Goal: Task Accomplishment & Management: Use online tool/utility

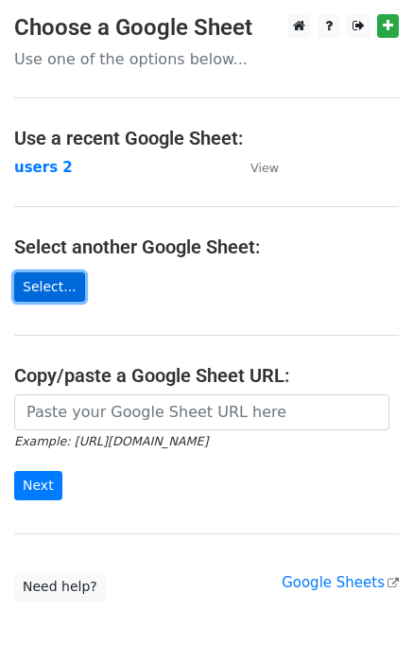
click at [59, 288] on link "Select..." at bounding box center [49, 286] width 71 height 29
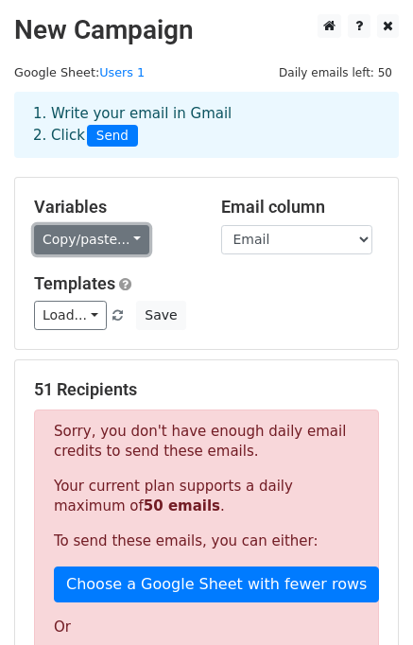
click at [105, 244] on link "Copy/paste..." at bounding box center [91, 239] width 115 height 29
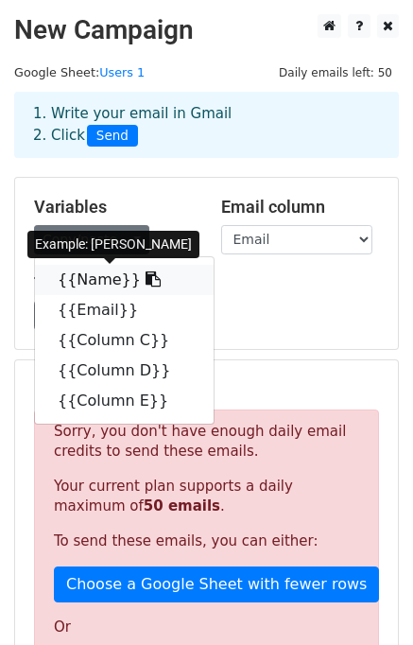
click at [86, 281] on link "{{Name}}" at bounding box center [124, 280] width 179 height 30
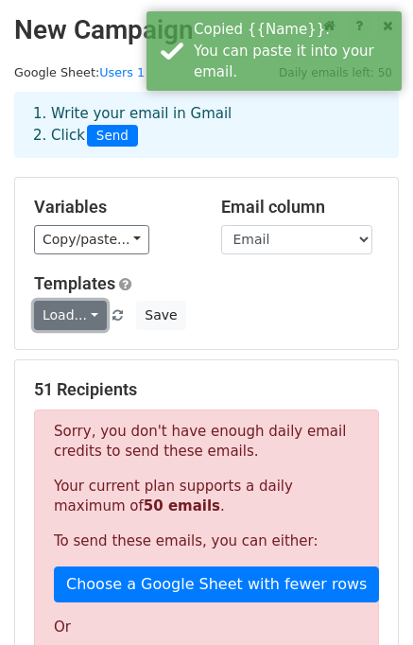
click at [77, 315] on link "Load..." at bounding box center [70, 315] width 73 height 29
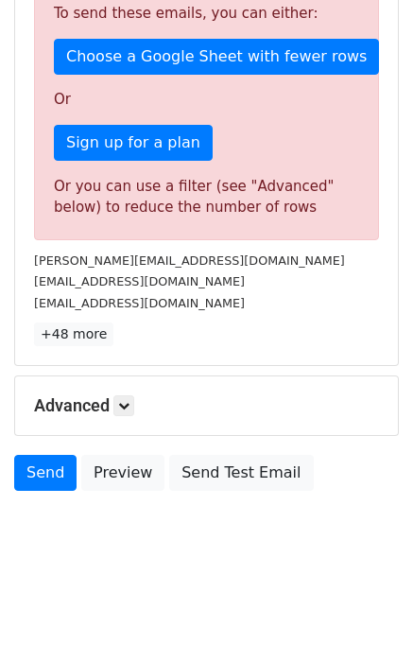
scroll to position [534, 0]
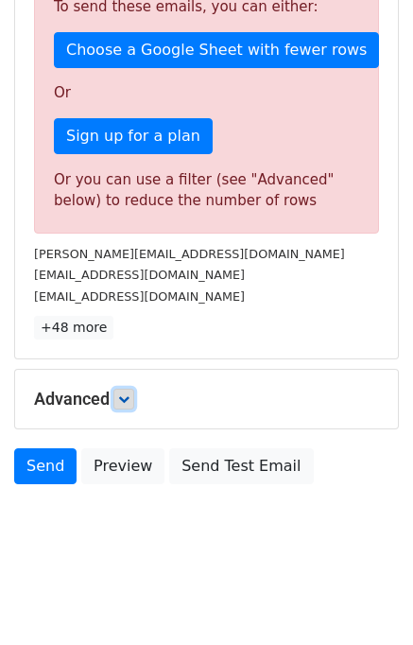
click at [120, 388] on link at bounding box center [123, 398] width 21 height 21
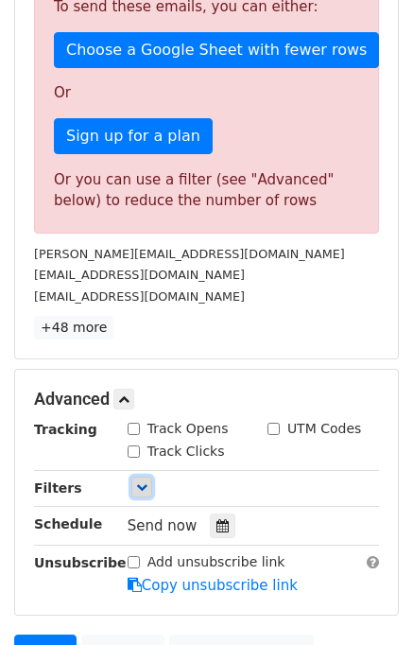
click at [142, 486] on icon at bounding box center [141, 486] width 11 height 11
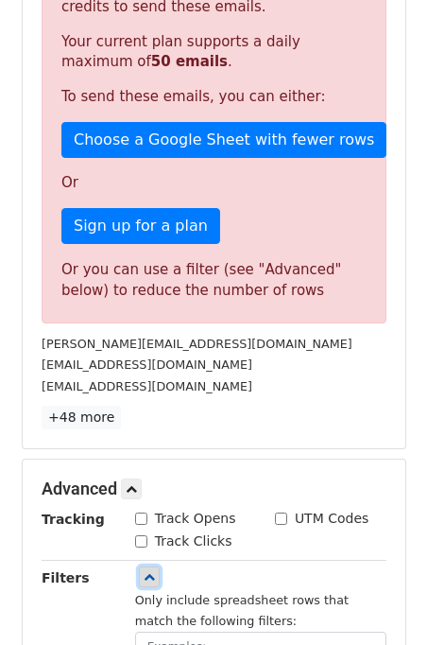
scroll to position [439, 0]
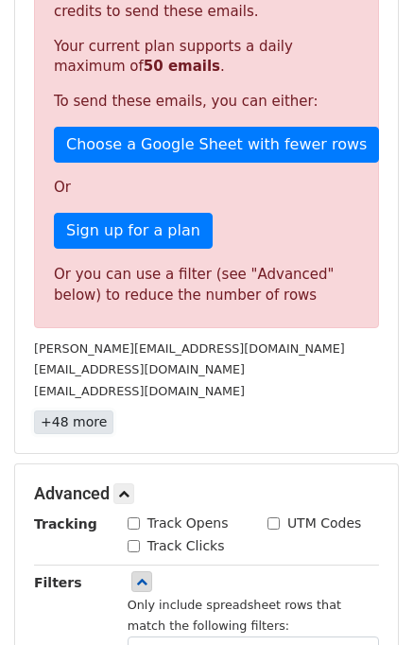
click at [75, 422] on link "+48 more" at bounding box center [73, 422] width 79 height 24
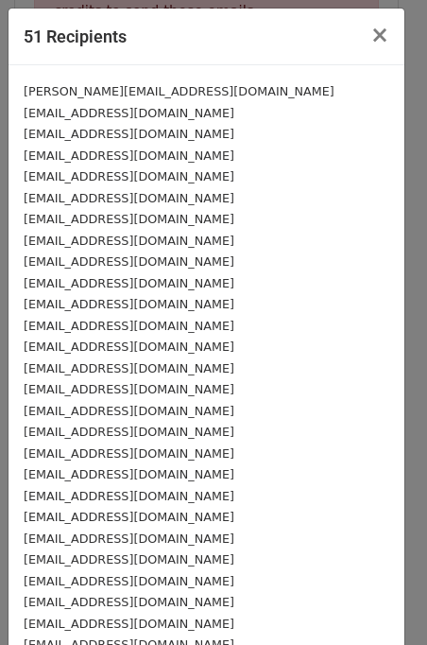
click at [136, 422] on div "siqueirinha296@gmail.com" at bounding box center [207, 432] width 366 height 22
click at [141, 405] on small "[EMAIL_ADDRESS][DOMAIN_NAME]" at bounding box center [129, 411] width 211 height 14
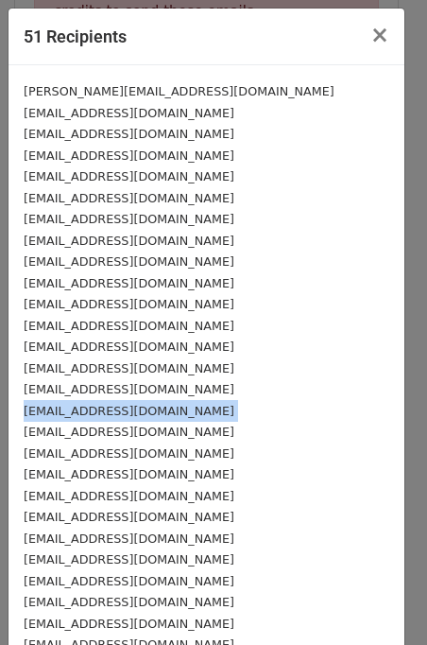
click at [141, 405] on small "[EMAIL_ADDRESS][DOMAIN_NAME]" at bounding box center [129, 411] width 211 height 14
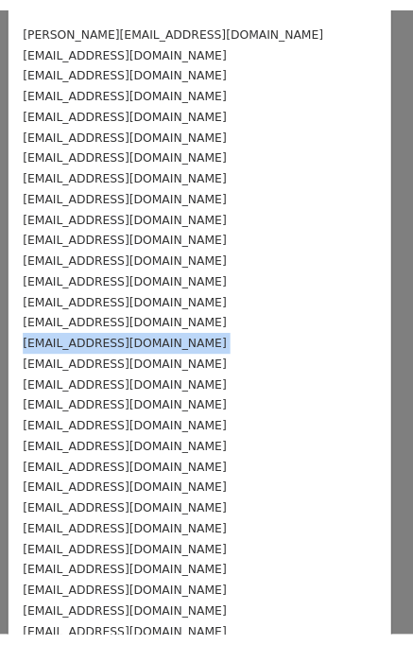
scroll to position [0, 0]
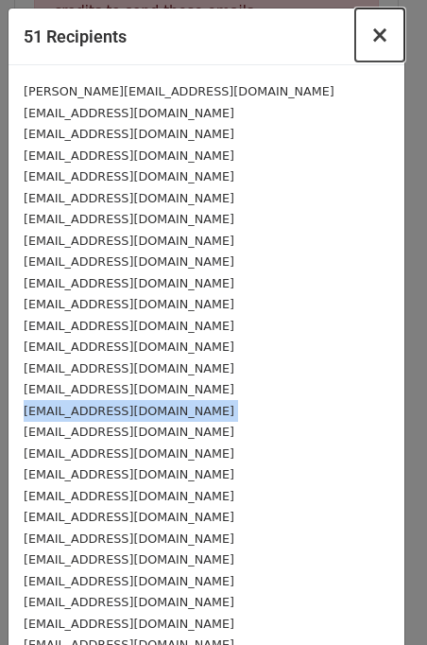
click at [370, 34] on span "×" at bounding box center [379, 35] width 19 height 26
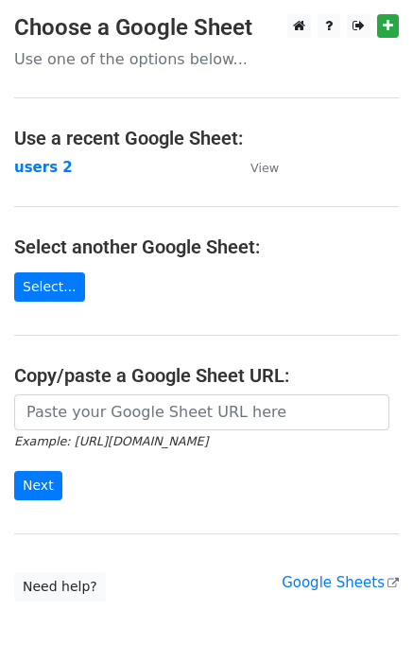
click at [118, 60] on p "Use one of the options below..." at bounding box center [206, 59] width 385 height 20
click at [46, 169] on strong "users 2" at bounding box center [43, 167] width 59 height 17
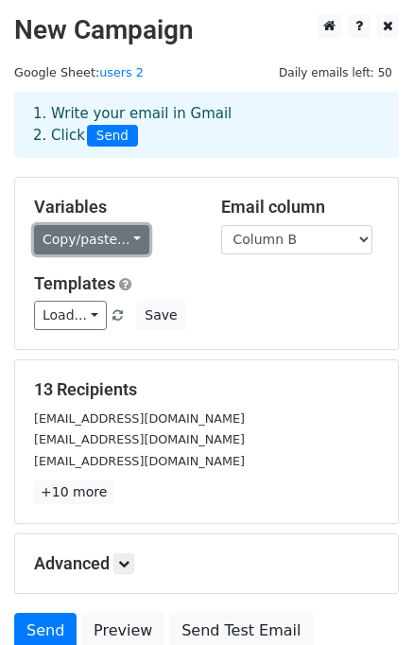
click at [110, 234] on link "Copy/paste..." at bounding box center [91, 239] width 115 height 29
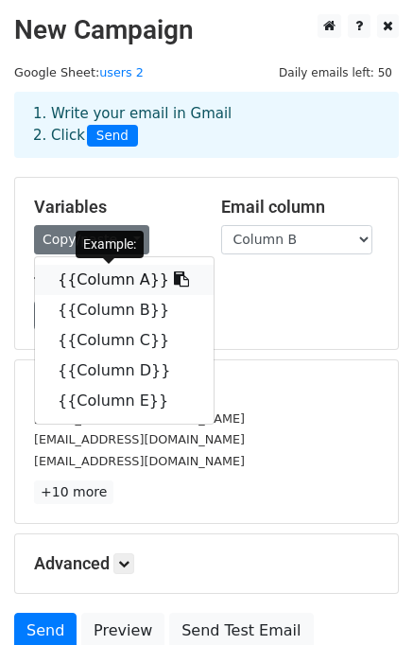
click at [112, 271] on link "{{Column A}}" at bounding box center [124, 280] width 179 height 30
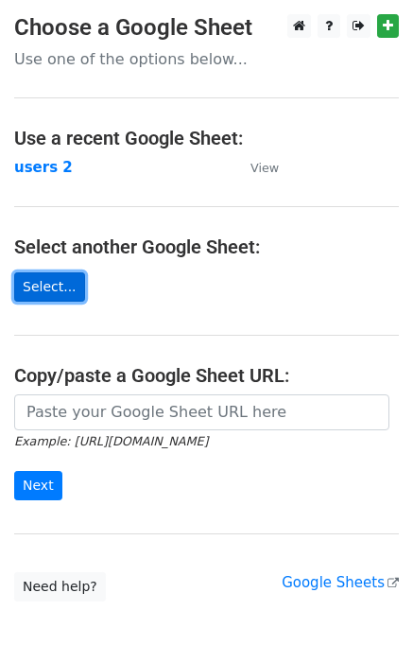
click at [71, 288] on link "Select..." at bounding box center [49, 286] width 71 height 29
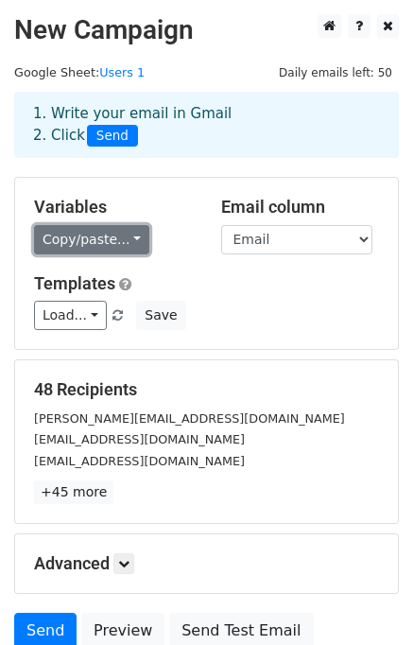
click at [90, 245] on link "Copy/paste..." at bounding box center [91, 239] width 115 height 29
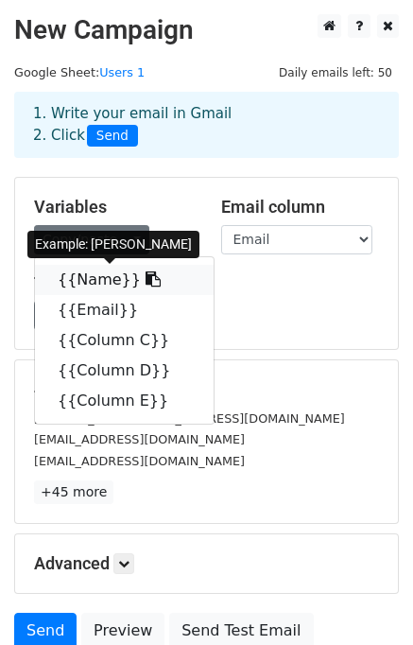
click at [81, 282] on link "{{Name}}" at bounding box center [124, 280] width 179 height 30
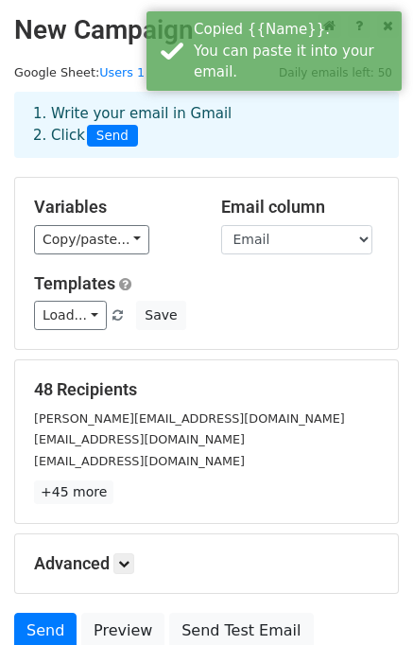
click at [232, 300] on div "Templates Load... No templates saved Save" at bounding box center [206, 302] width 373 height 58
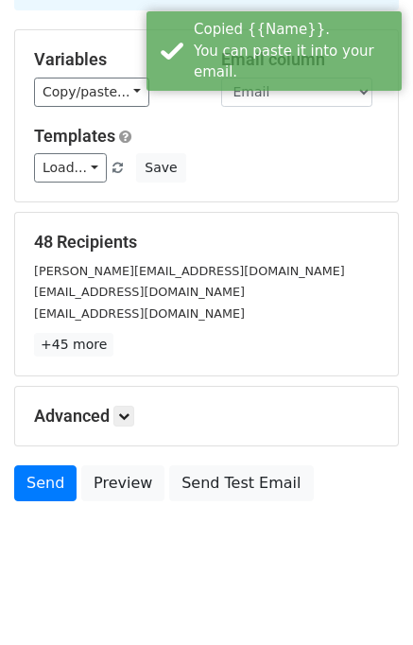
scroll to position [164, 0]
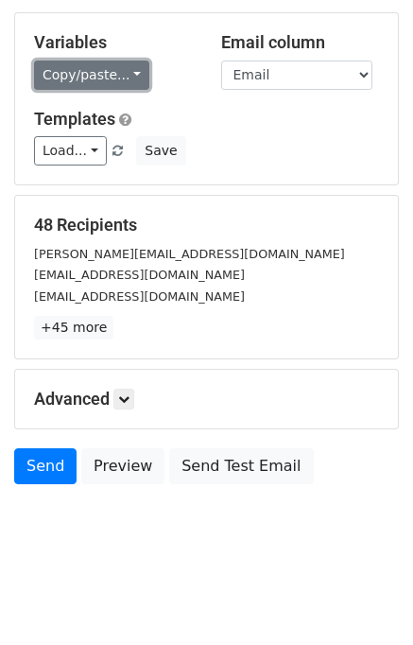
click at [117, 79] on link "Copy/paste..." at bounding box center [91, 74] width 115 height 29
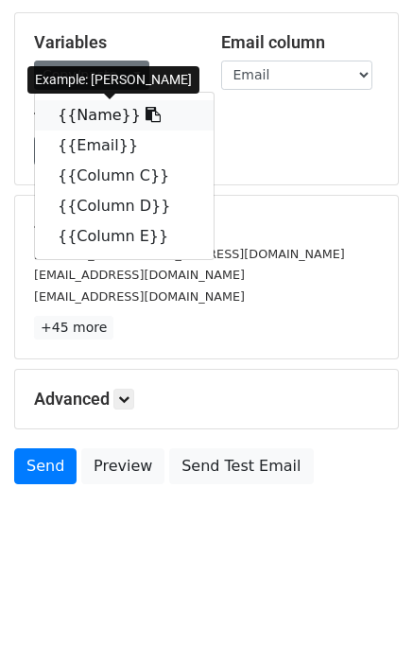
click at [97, 119] on link "{{Name}}" at bounding box center [124, 115] width 179 height 30
